Goal: Find specific page/section: Find specific page/section

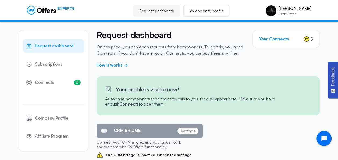
click at [216, 10] on link "My company profile" at bounding box center [206, 11] width 46 height 12
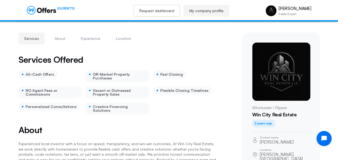
click at [162, 5] on link "Request dashboard" at bounding box center [156, 11] width 47 height 12
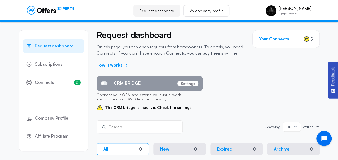
click at [214, 13] on link "My company profile" at bounding box center [206, 11] width 46 height 12
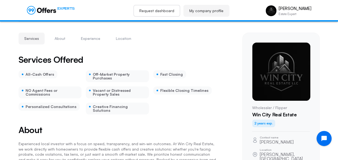
click at [162, 9] on link "Request dashboard" at bounding box center [156, 11] width 47 height 12
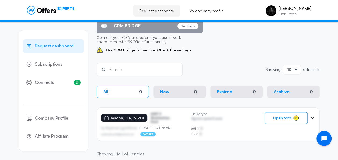
scroll to position [63, 0]
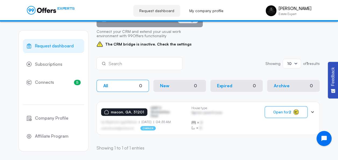
click at [314, 112] on icon at bounding box center [312, 111] width 5 height 5
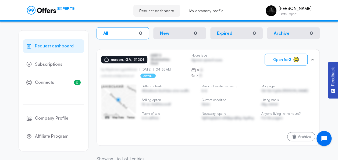
scroll to position [116, 0]
